Goal: Transaction & Acquisition: Subscribe to service/newsletter

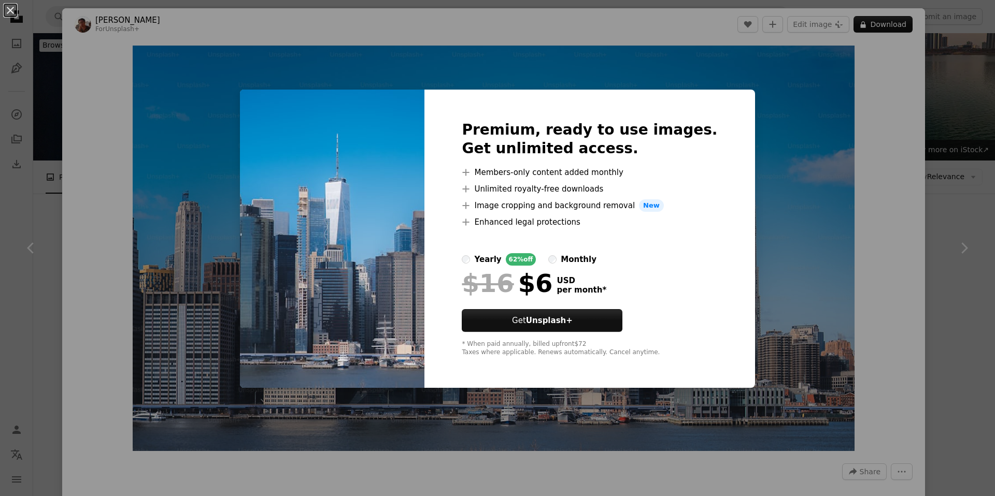
scroll to position [3252, 0]
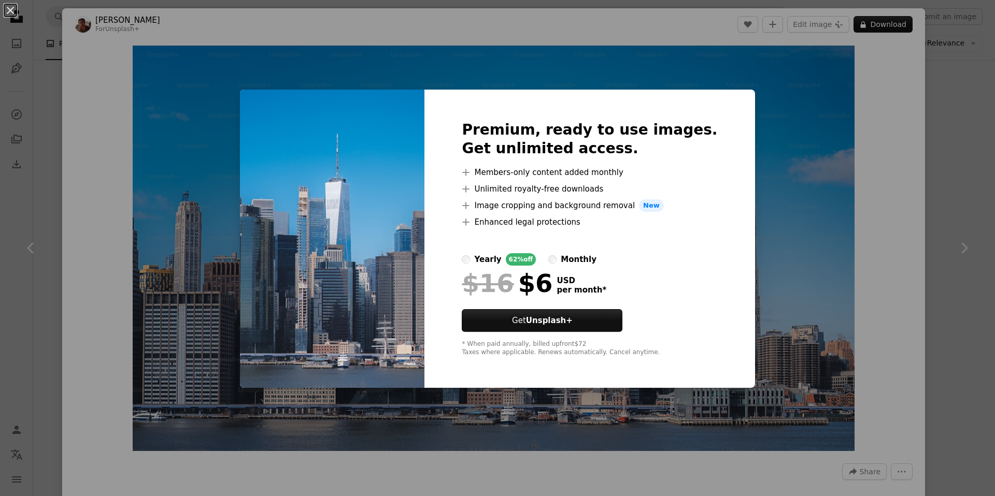
click at [912, 191] on div "An X shape Premium, ready to use images. Get unlimited access. A plus sign Memb…" at bounding box center [497, 248] width 995 height 496
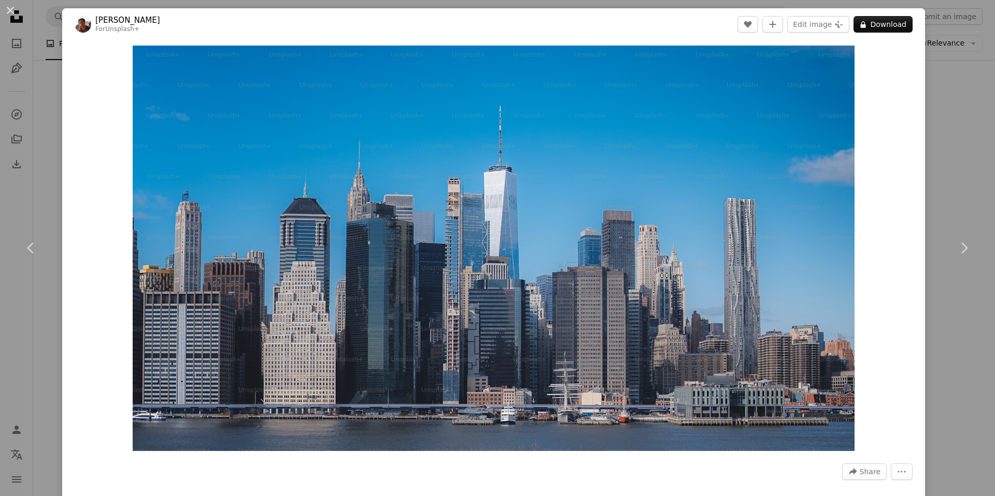
click at [968, 86] on div "An X shape Chevron left Chevron right [PERSON_NAME] For Unsplash+ A heart A plu…" at bounding box center [497, 248] width 995 height 496
